Goal: Navigation & Orientation: Find specific page/section

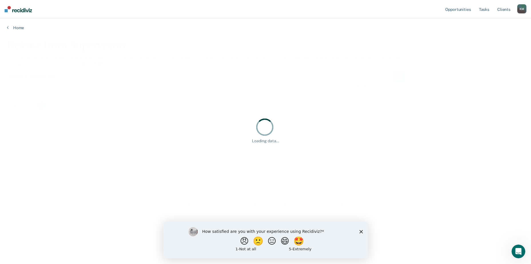
click at [360, 231] on icon "Close survey" at bounding box center [360, 231] width 3 height 3
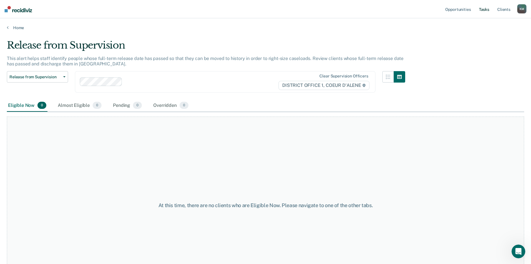
click at [484, 12] on link "Tasks" at bounding box center [484, 9] width 13 height 18
